Goal: Information Seeking & Learning: Check status

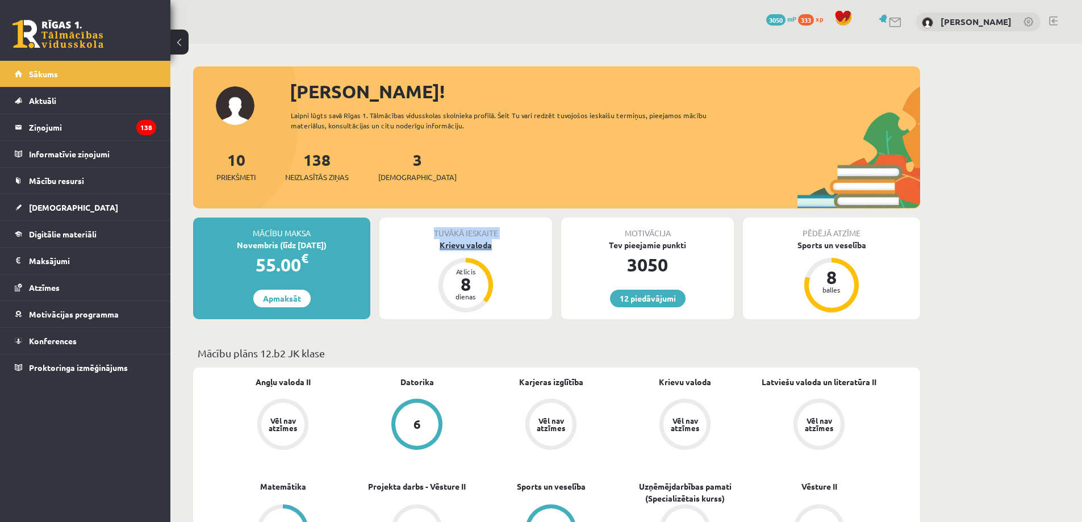
drag, startPoint x: 426, startPoint y: 224, endPoint x: 527, endPoint y: 243, distance: 102.9
click at [527, 243] on div "Tuvākā ieskaite Krievu valoda Atlicis 8 dienas" at bounding box center [465, 269] width 173 height 102
copy div "Tuvākā ieskaite Krievu valoda"
drag, startPoint x: 606, startPoint y: 221, endPoint x: 706, endPoint y: 299, distance: 127.1
click at [706, 299] on div "Motivācija Tev pieejamie punkti 3050 12 piedāvājumi" at bounding box center [647, 269] width 173 height 102
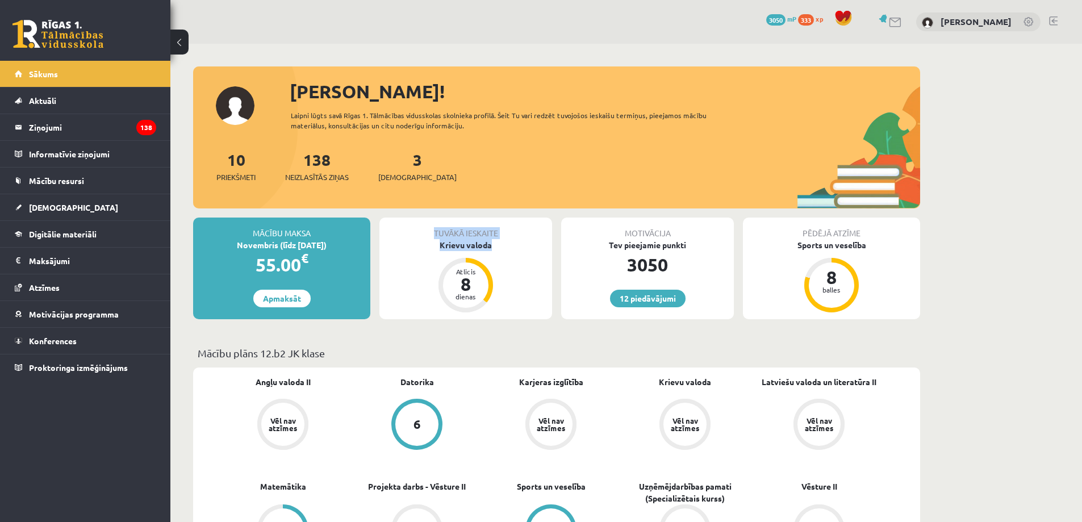
copy div "Motivācija Tev pieejamie punkti 3050 12 piedāvājumi"
drag, startPoint x: 790, startPoint y: 227, endPoint x: 924, endPoint y: 261, distance: 137.8
copy div "Pēdējā atzīme Sports un veselība 8 balles"
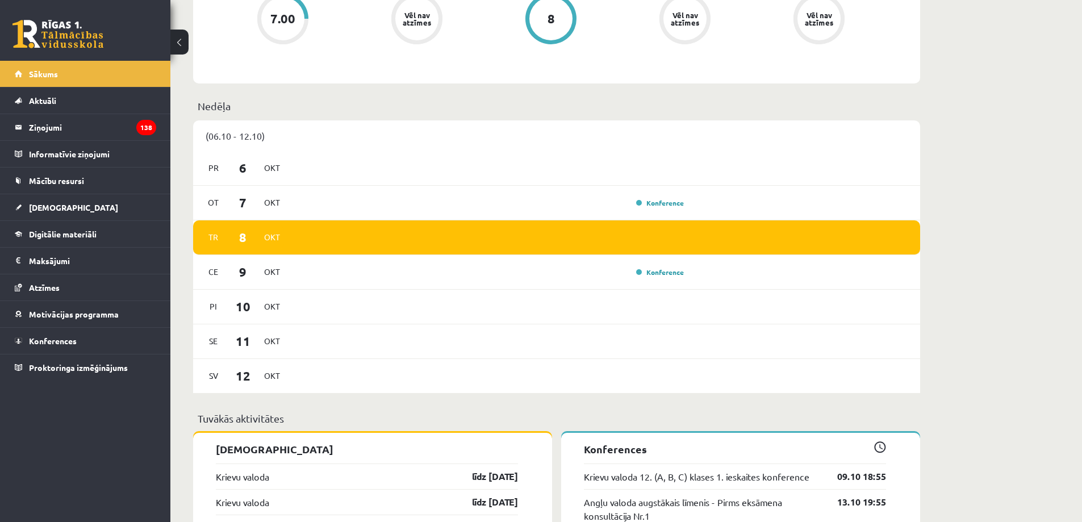
scroll to position [739, 0]
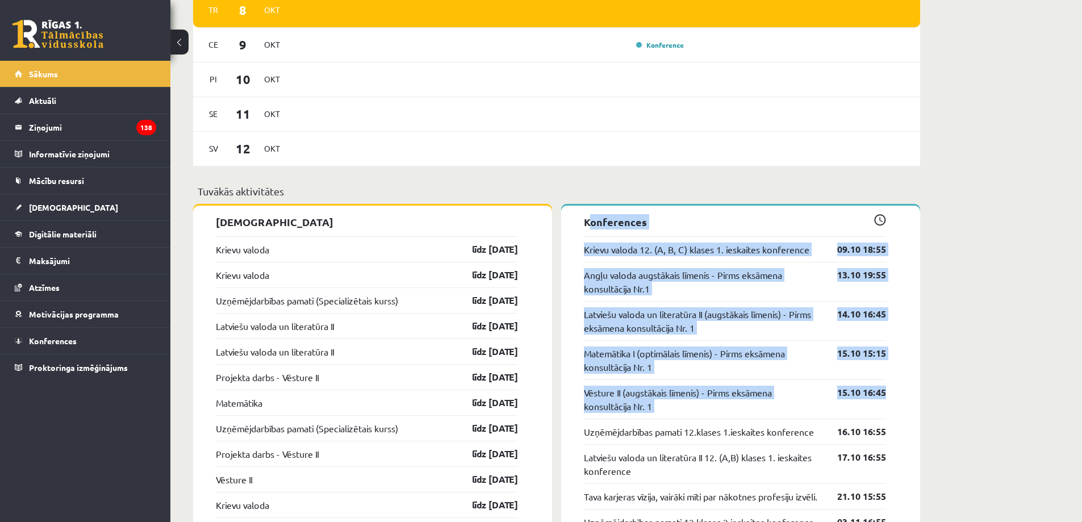
drag, startPoint x: 582, startPoint y: 210, endPoint x: 948, endPoint y: 411, distance: 417.5
click at [948, 411] on div "[PERSON_NAME]! Laipni lūgts savā Rīgas 1. Tālmācības vidusskolas skolnieka prof…" at bounding box center [626, 138] width 912 height 1667
copy div "Konferences Krievu valoda 12. (A, B, C) klases 1. ieskaites konference 09.10 18…"
